Goal: Information Seeking & Learning: Understand process/instructions

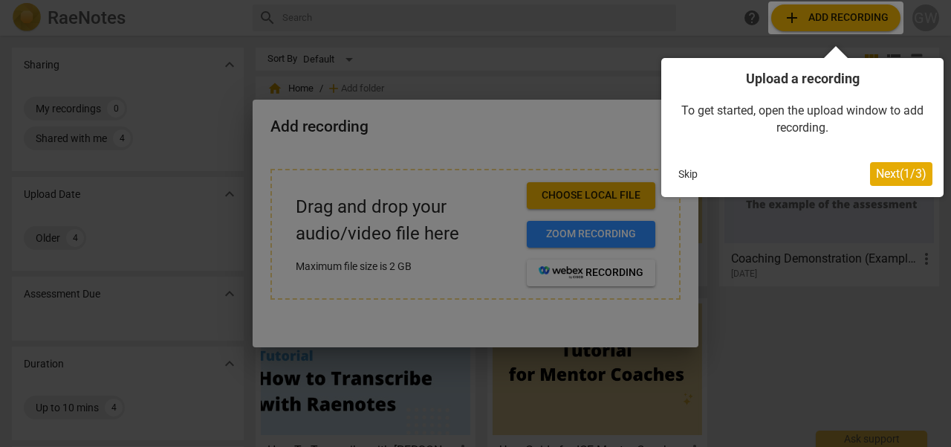
click at [905, 177] on span "Next ( 1 / 3 )" at bounding box center [901, 173] width 51 height 14
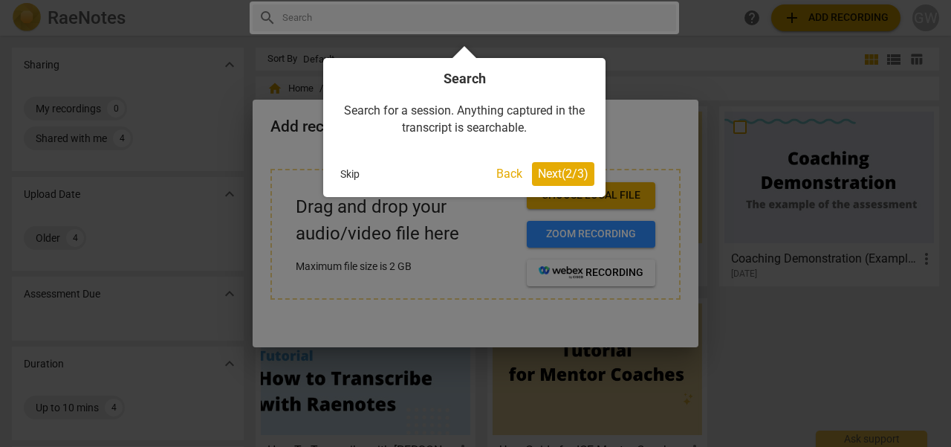
click at [565, 181] on button "Next ( 2 / 3 )" at bounding box center [563, 174] width 62 height 24
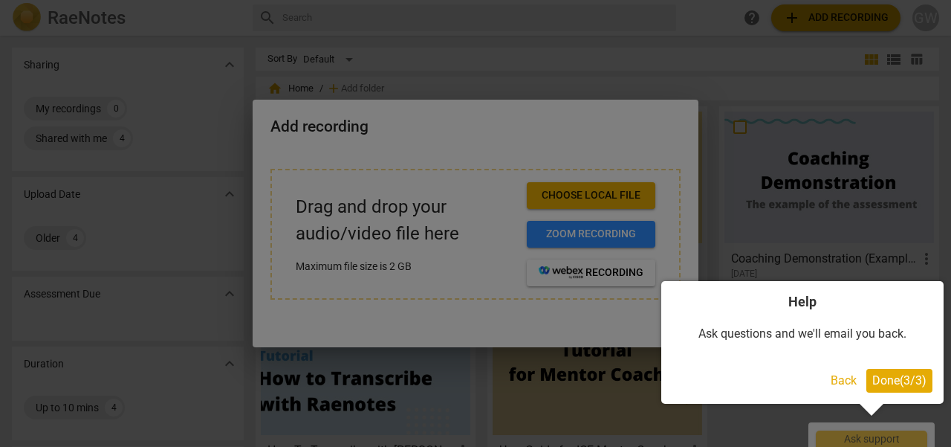
click at [881, 376] on span "Done ( 3 / 3 )" at bounding box center [900, 380] width 54 height 14
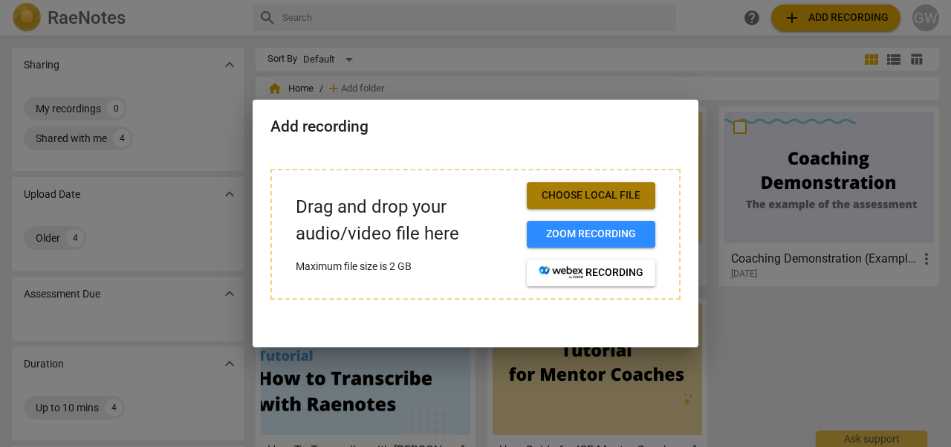
click at [586, 197] on span "Choose local file" at bounding box center [591, 195] width 105 height 15
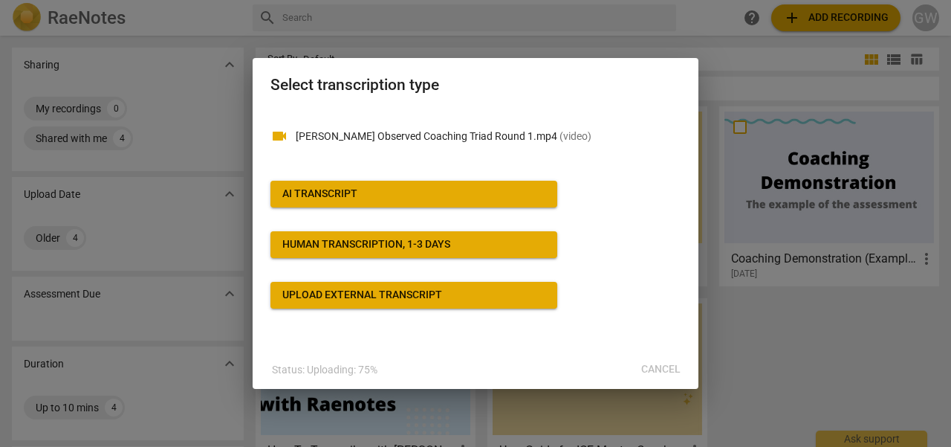
click at [370, 196] on span "AI Transcript" at bounding box center [413, 194] width 263 height 15
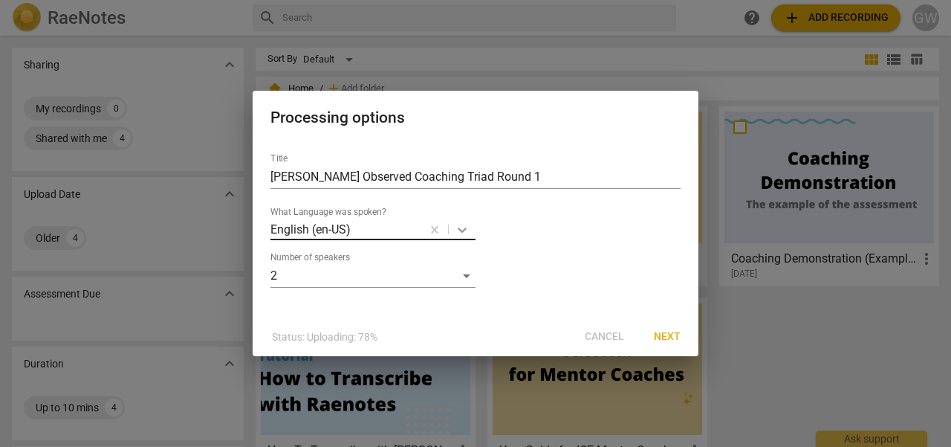
click at [465, 230] on icon at bounding box center [462, 229] width 9 height 5
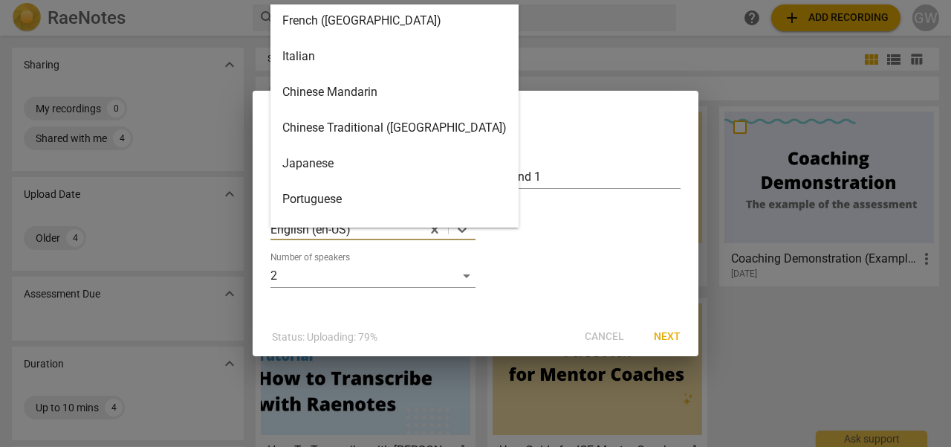
scroll to position [559, 0]
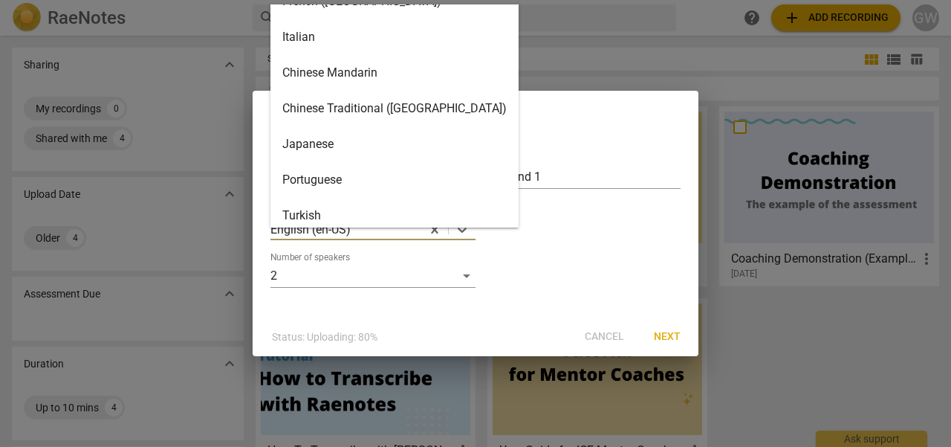
click at [385, 76] on div "Chinese Mandarin" at bounding box center [395, 73] width 248 height 36
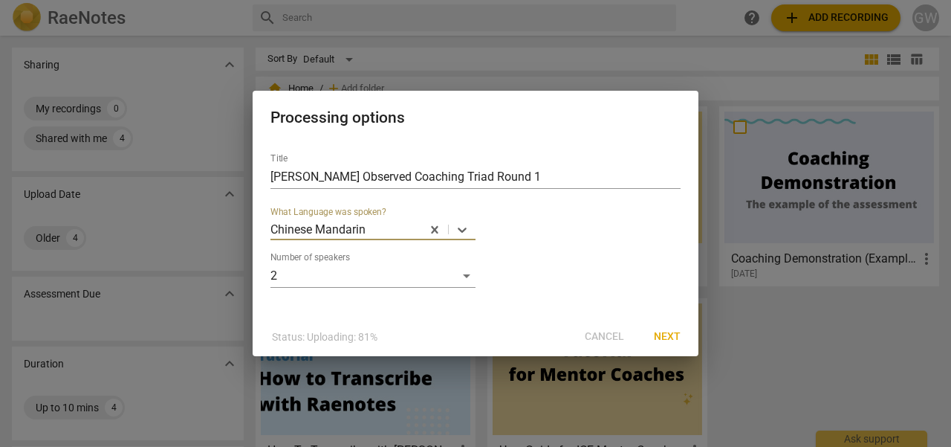
click at [664, 330] on span "Next" at bounding box center [667, 336] width 27 height 15
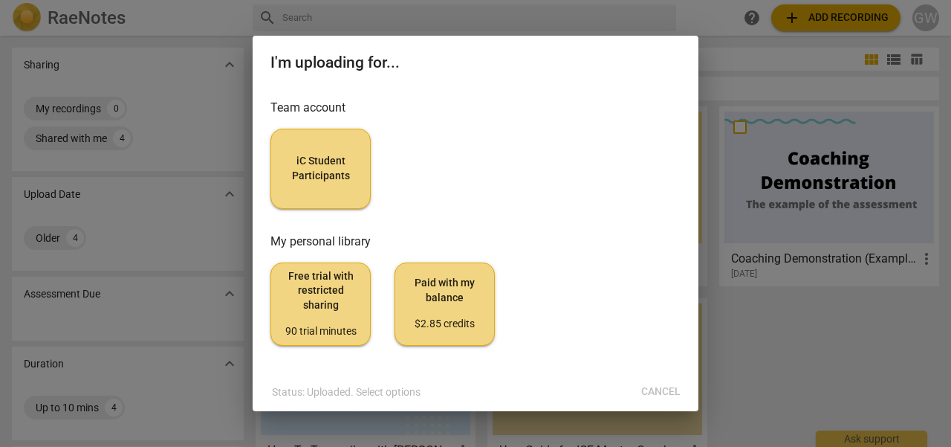
click at [316, 175] on span "iC Student Participants" at bounding box center [320, 168] width 75 height 29
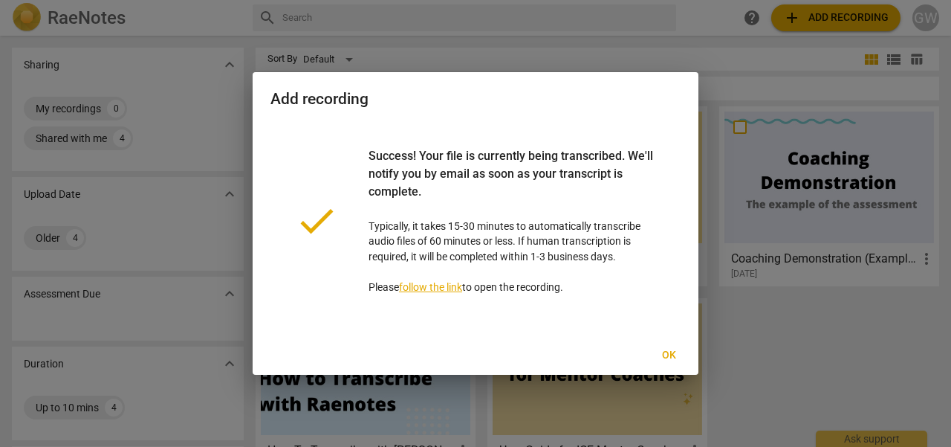
click at [670, 360] on span "Ok" at bounding box center [669, 355] width 24 height 15
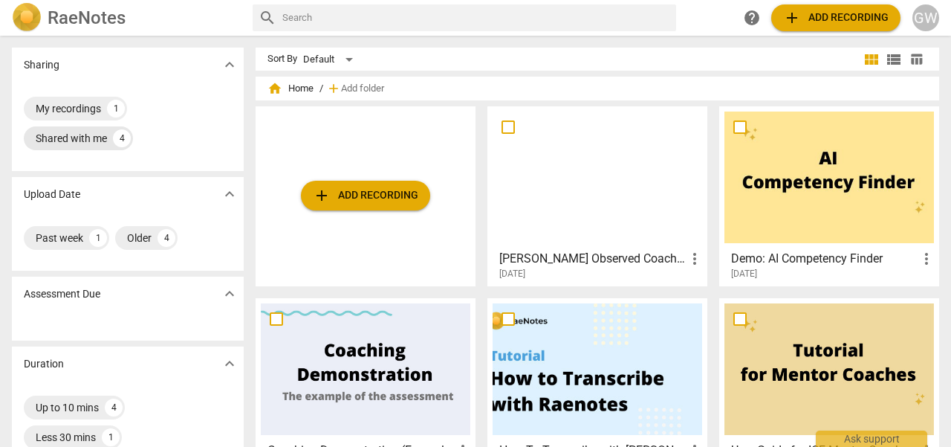
click at [90, 140] on div "Shared with me" at bounding box center [71, 138] width 71 height 15
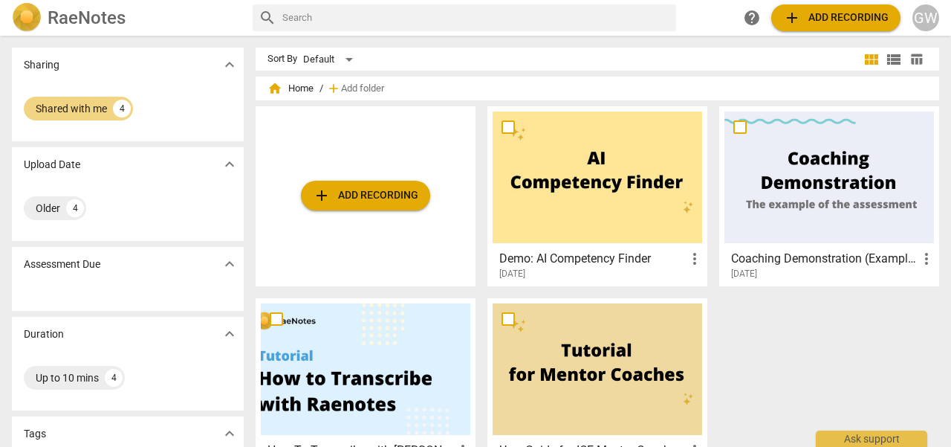
click at [818, 172] on div at bounding box center [830, 177] width 210 height 132
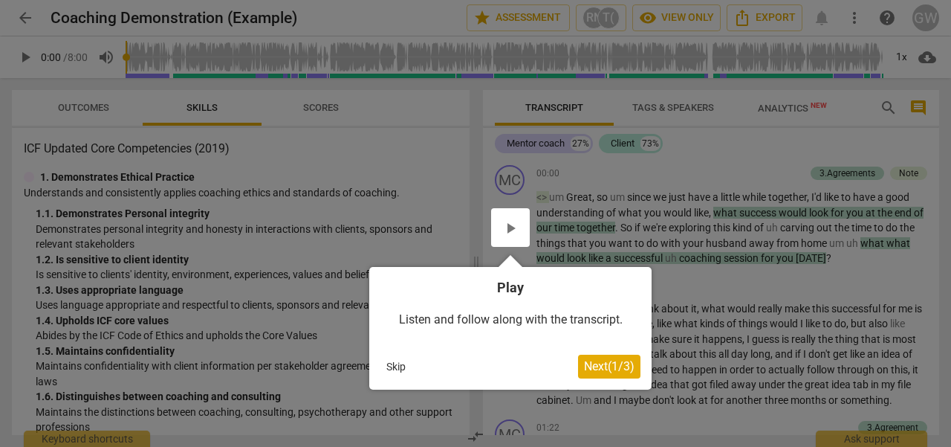
click at [603, 369] on span "Next ( 1 / 3 )" at bounding box center [609, 366] width 51 height 14
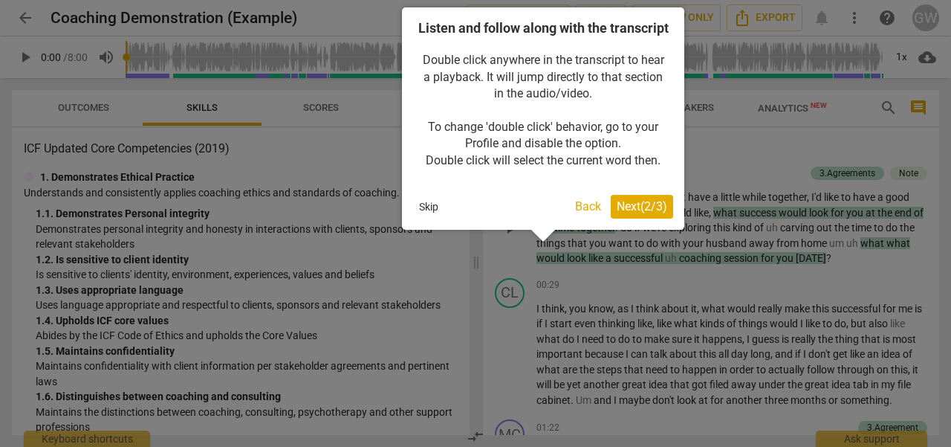
click at [648, 213] on span "Next ( 2 / 3 )" at bounding box center [642, 206] width 51 height 14
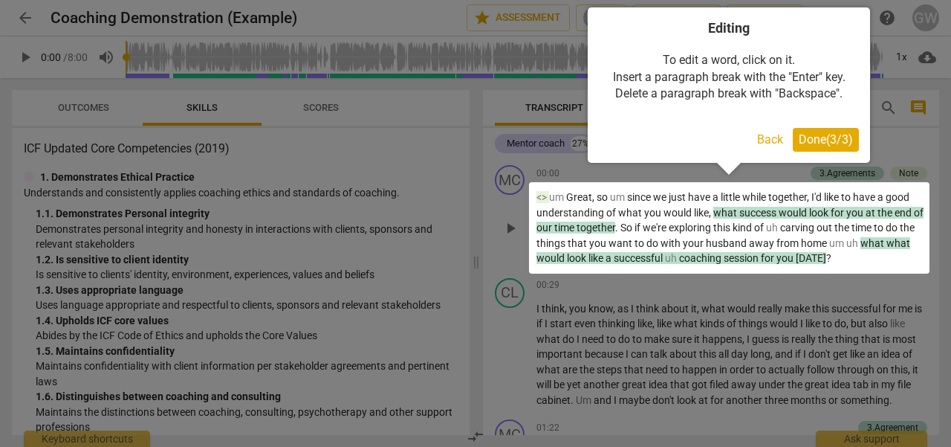
click at [804, 140] on span "Done ( 3 / 3 )" at bounding box center [826, 139] width 54 height 14
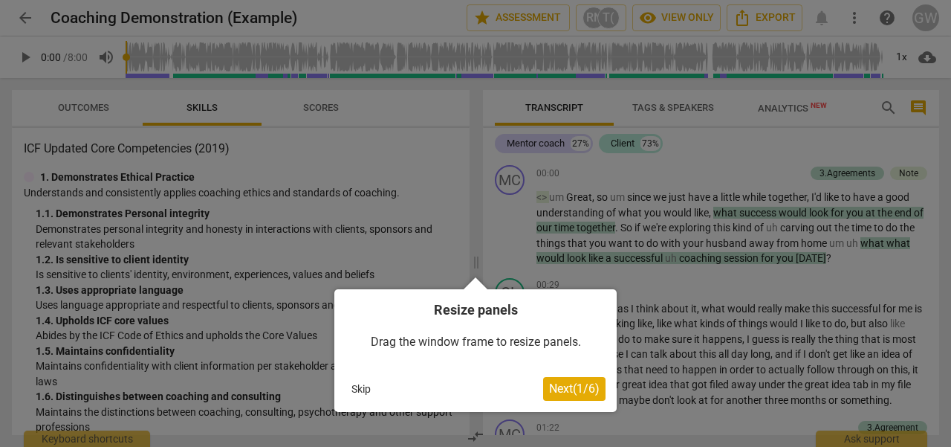
click at [580, 389] on span "Next ( 1 / 6 )" at bounding box center [574, 388] width 51 height 14
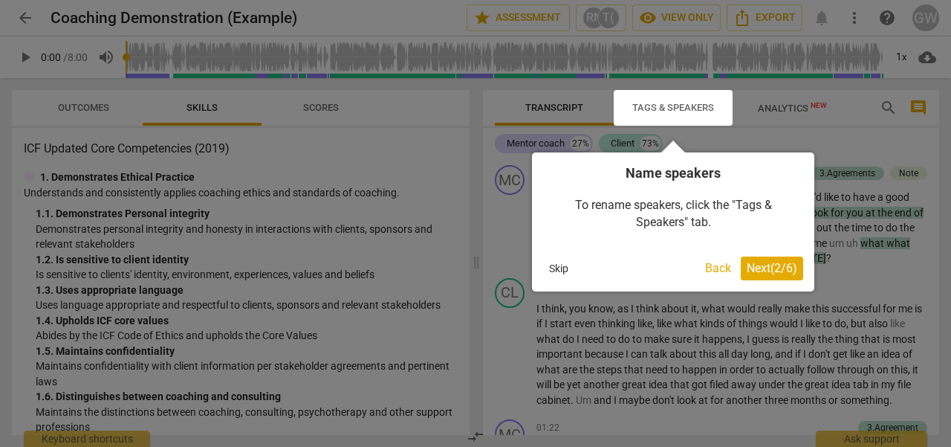
click at [580, 389] on div at bounding box center [475, 223] width 951 height 447
click at [780, 263] on span "Next ( 2 / 6 )" at bounding box center [772, 268] width 51 height 14
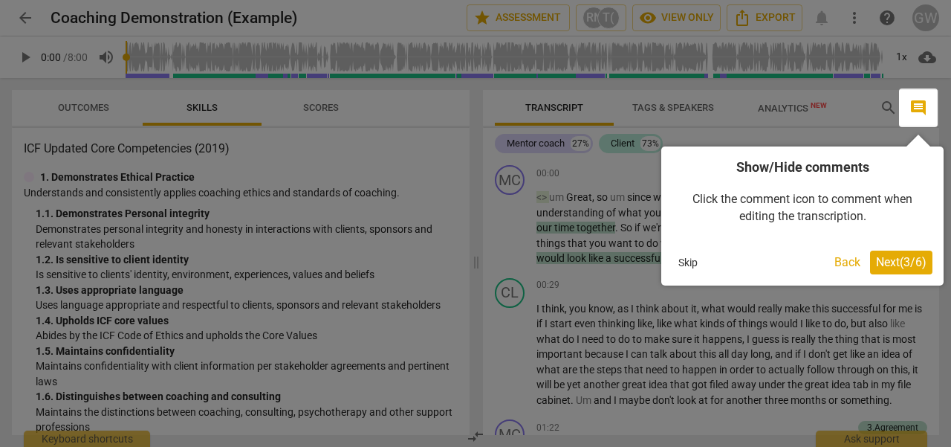
click at [898, 265] on span "Next ( 3 / 6 )" at bounding box center [901, 262] width 51 height 14
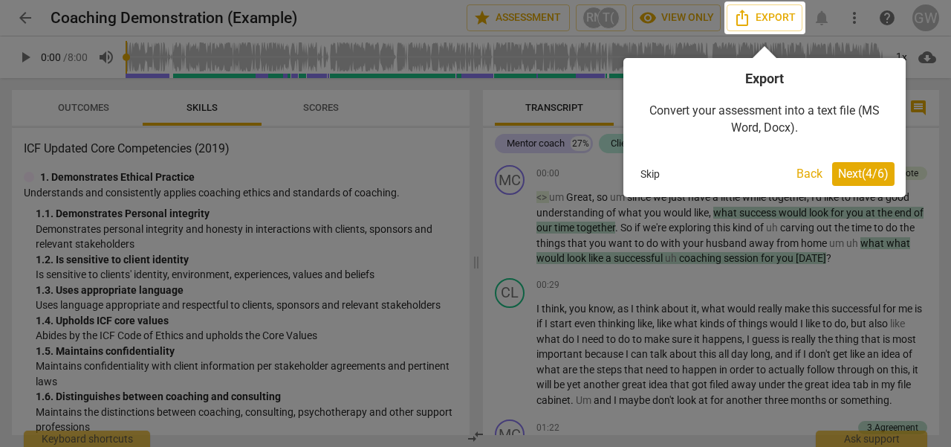
click at [869, 179] on span "Next ( 4 / 6 )" at bounding box center [863, 173] width 51 height 14
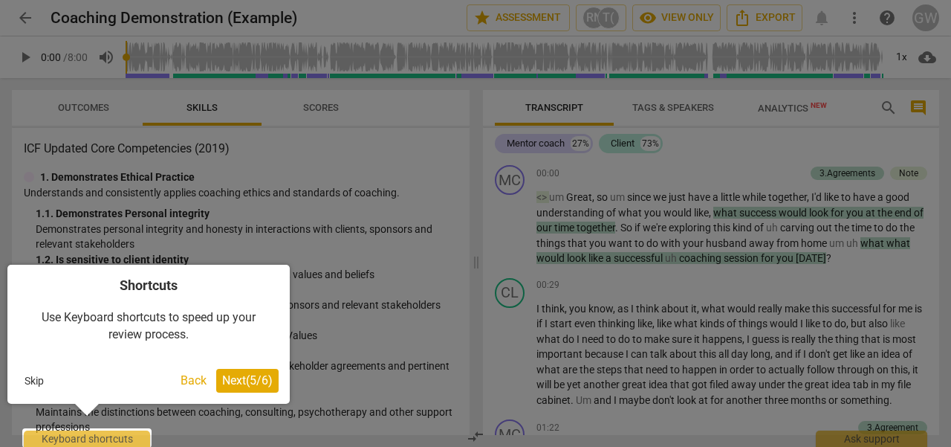
click at [264, 381] on span "Next ( 5 / 6 )" at bounding box center [247, 380] width 51 height 14
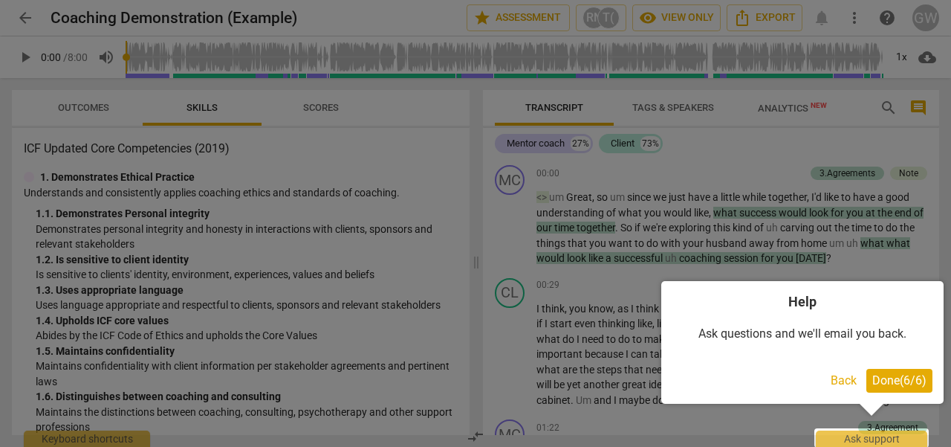
click at [904, 379] on span "Done ( 6 / 6 )" at bounding box center [900, 380] width 54 height 14
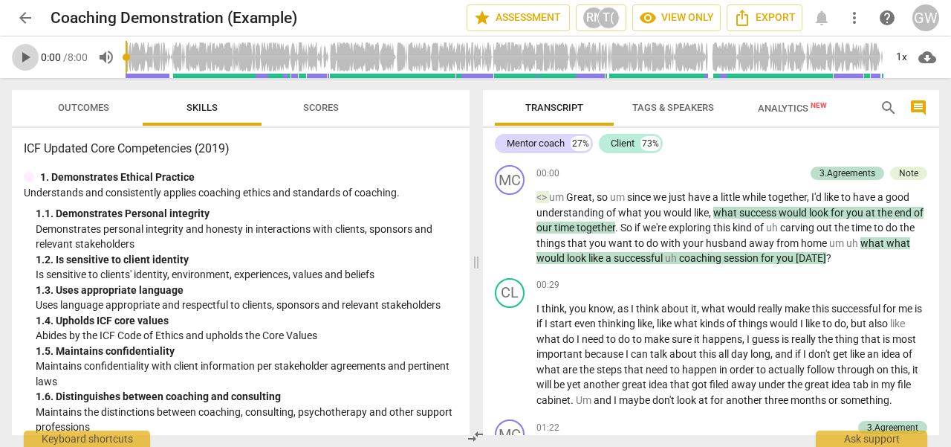
click at [15, 55] on span "play_arrow" at bounding box center [25, 57] width 27 height 18
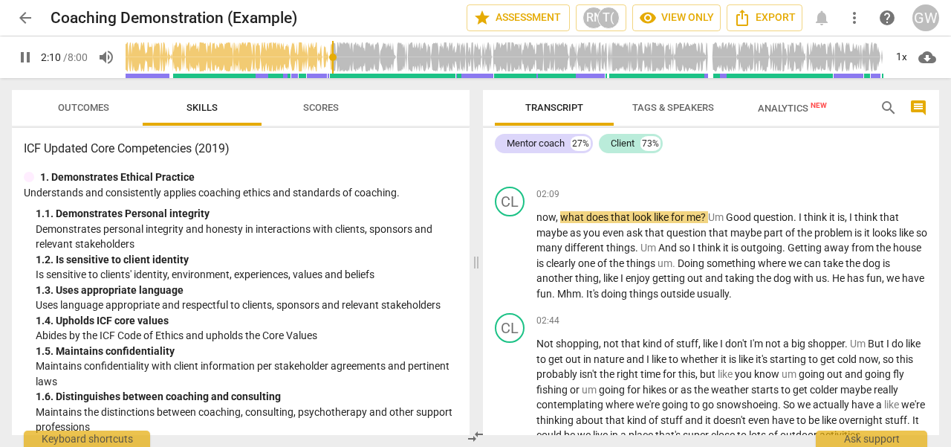
scroll to position [769, 0]
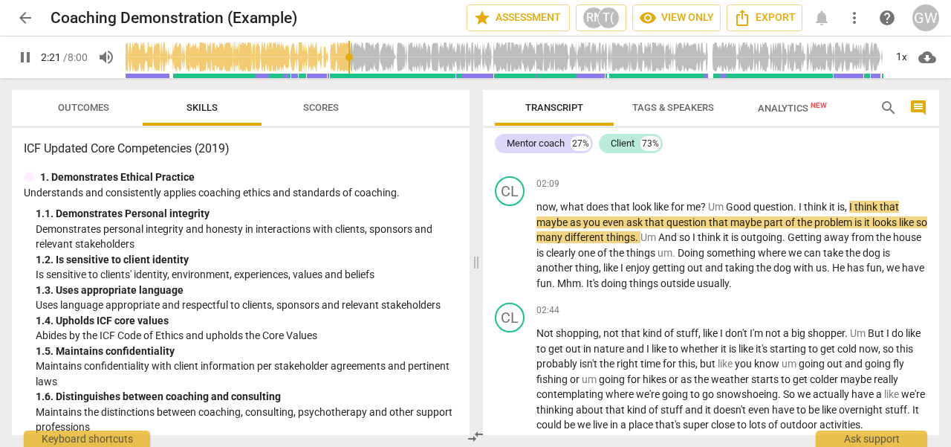
click at [20, 60] on span "pause" at bounding box center [25, 57] width 18 height 18
type input "141"
